Goal: Navigation & Orientation: Understand site structure

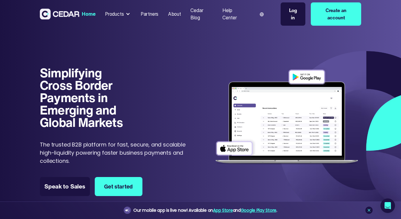
click at [122, 14] on div "Products" at bounding box center [114, 14] width 19 height 7
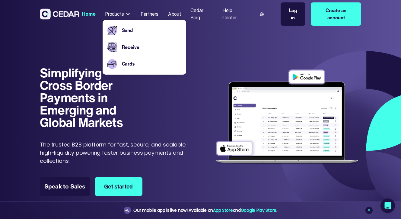
click at [155, 15] on div "Partners" at bounding box center [150, 14] width 18 height 7
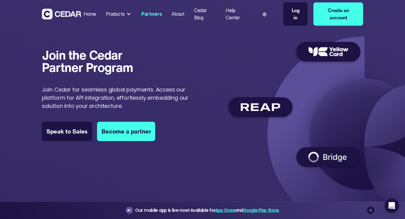
click at [176, 12] on div "About" at bounding box center [178, 14] width 13 height 7
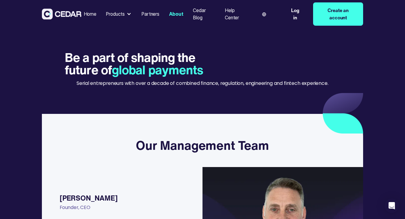
click at [202, 14] on div "Cedar Blog" at bounding box center [204, 14] width 22 height 14
